Goal: Find contact information

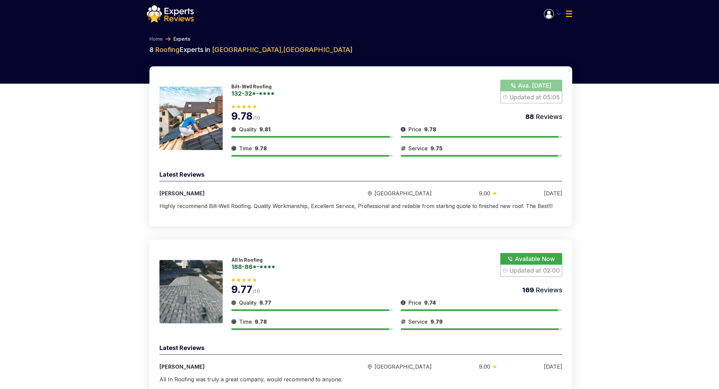
click at [251, 93] on link "132-32*-****" at bounding box center [252, 93] width 43 height 6
click at [526, 82] on button "Show Number" at bounding box center [532, 92] width 62 height 24
click at [559, 16] on button "button" at bounding box center [552, 14] width 17 height 10
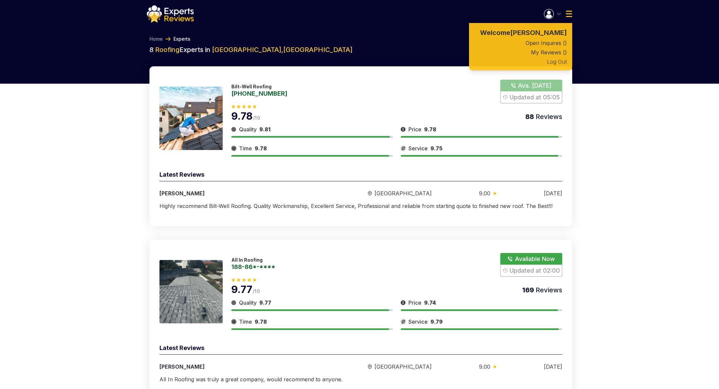
click at [550, 62] on button "Log Out" at bounding box center [520, 61] width 103 height 9
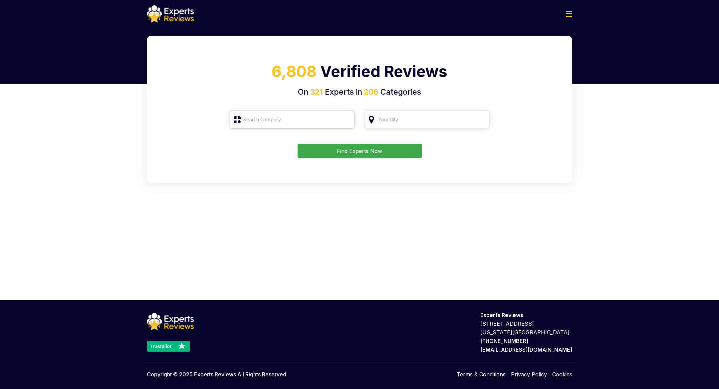
click at [299, 119] on input "search" at bounding box center [292, 120] width 125 height 18
click at [280, 169] on div "Roofing" at bounding box center [296, 170] width 112 height 8
type input "Roofing"
click at [429, 114] on input "search" at bounding box center [427, 120] width 125 height 18
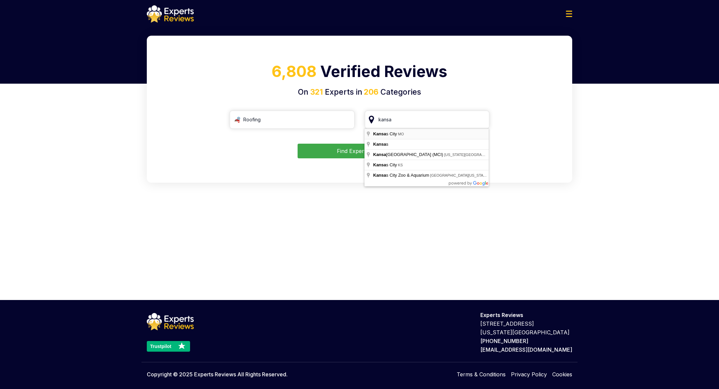
type input "[US_STATE][GEOGRAPHIC_DATA], [GEOGRAPHIC_DATA]"
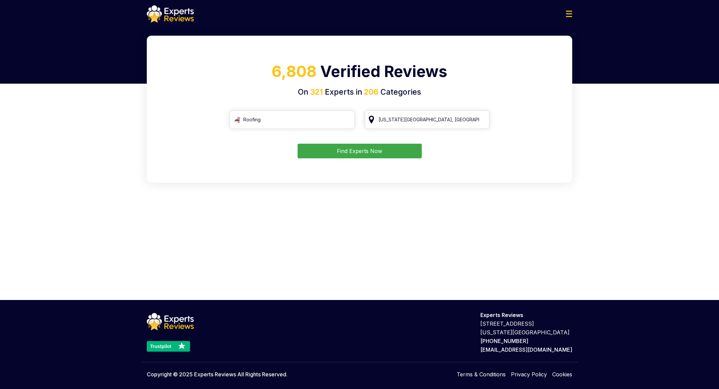
click at [377, 147] on button "Find Experts Now" at bounding box center [360, 151] width 124 height 15
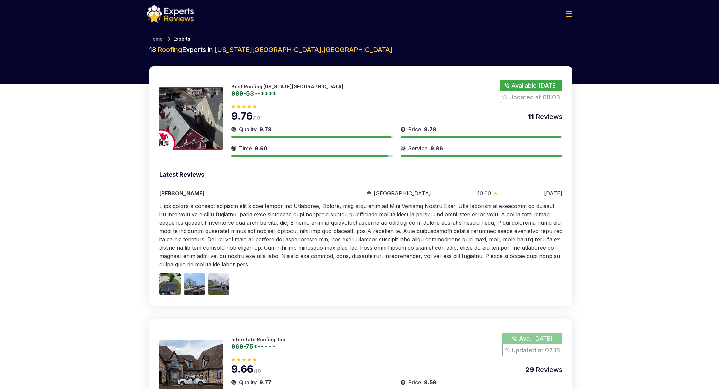
click at [526, 87] on button "Show Number" at bounding box center [531, 92] width 62 height 24
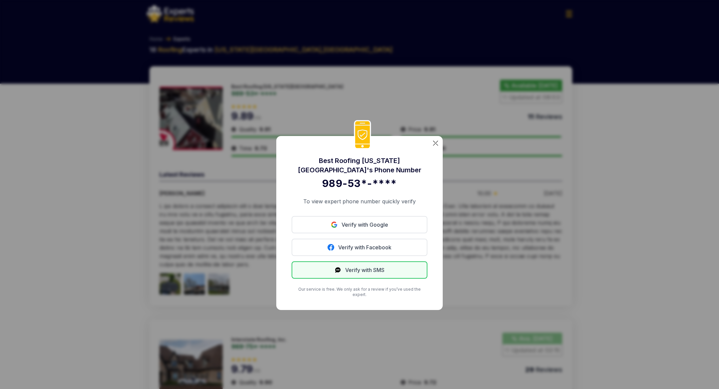
click at [367, 271] on button "Verify with SMS" at bounding box center [360, 269] width 136 height 17
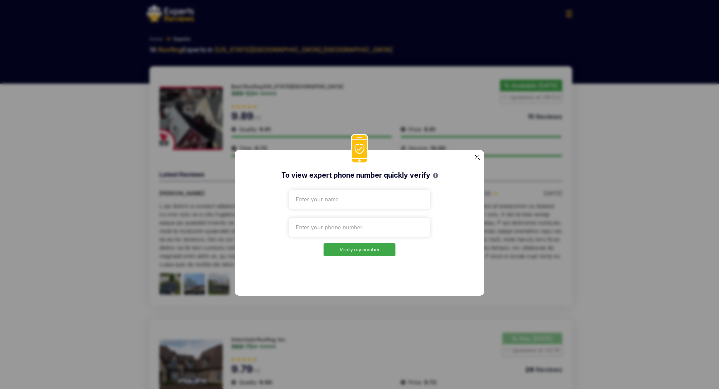
click at [347, 198] on input "text" at bounding box center [359, 199] width 141 height 19
type input "dsdssdsd"
click at [352, 227] on input "tel" at bounding box center [359, 227] width 141 height 19
paste input "[PHONE_NUMBER]"
click at [350, 253] on button "Verify my number" at bounding box center [360, 249] width 72 height 13
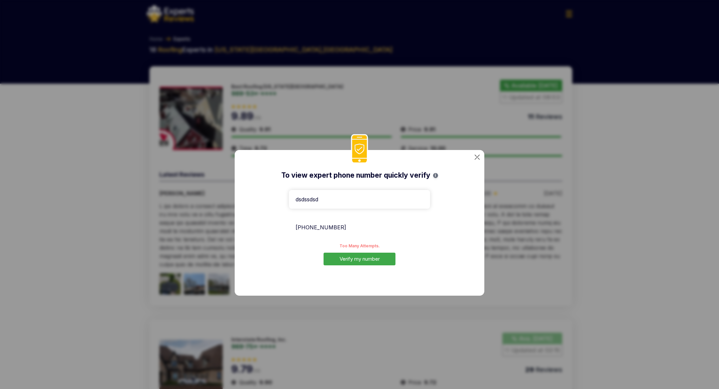
drag, startPoint x: 340, startPoint y: 225, endPoint x: 289, endPoint y: 223, distance: 51.7
click at [289, 223] on input "[PHONE_NUMBER]" at bounding box center [359, 227] width 141 height 19
paste input "346) 212-7336"
type input "[PHONE_NUMBER]"
click at [367, 260] on button "Verify my number" at bounding box center [360, 258] width 72 height 13
